Goal: Find specific page/section: Find specific page/section

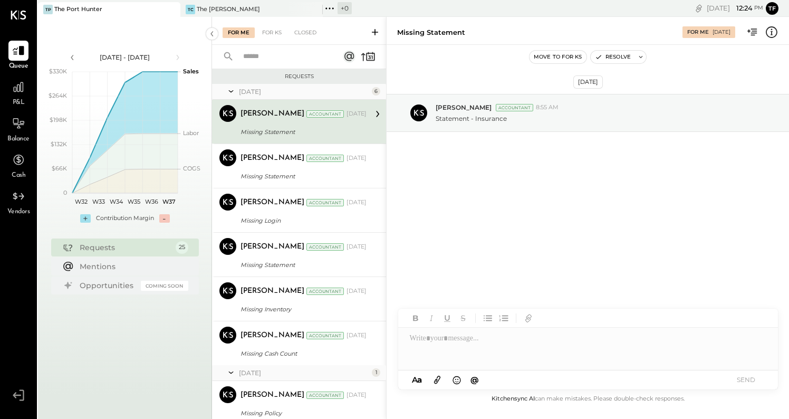
click at [23, 98] on div "P&L" at bounding box center [18, 92] width 20 height 31
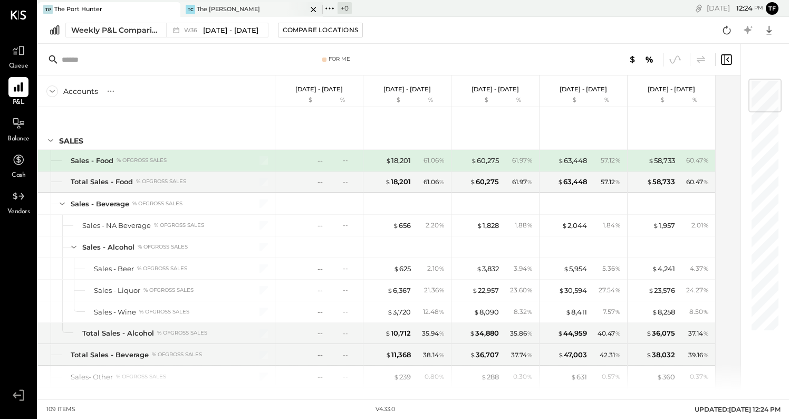
click at [209, 13] on div "TC The [PERSON_NAME]" at bounding box center [243, 9] width 127 height 9
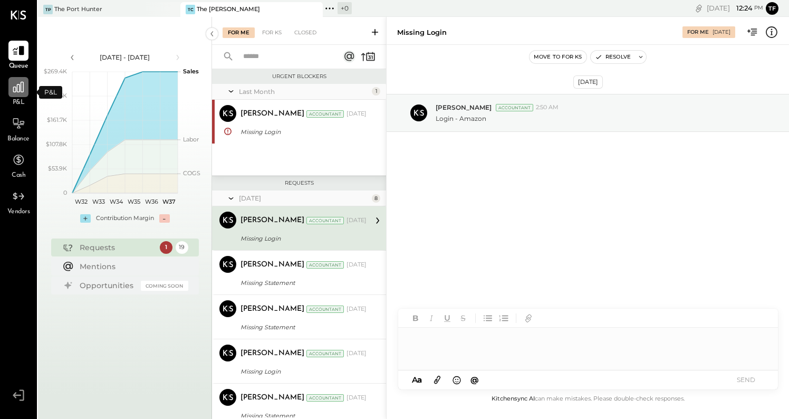
click at [20, 90] on icon at bounding box center [18, 87] width 11 height 11
